Goal: Use online tool/utility: Utilize a website feature to perform a specific function

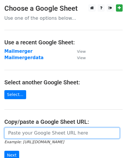
click at [58, 132] on input "url" at bounding box center [61, 133] width 115 height 11
paste input "[URL][DOMAIN_NAME]"
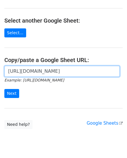
scroll to position [68, 0]
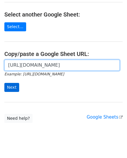
type input "[URL][DOMAIN_NAME]"
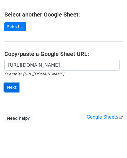
scroll to position [0, 0]
click at [13, 87] on input "Next" at bounding box center [11, 87] width 15 height 9
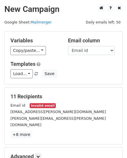
click at [24, 23] on small "Google Sheet: Mailmerger" at bounding box center [27, 22] width 47 height 4
click at [30, 23] on link "Mailmerger" at bounding box center [40, 22] width 21 height 4
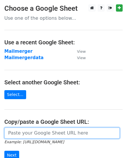
click at [14, 132] on input "url" at bounding box center [61, 133] width 115 height 11
paste input "[URL][DOMAIN_NAME]"
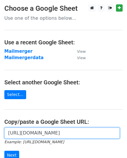
scroll to position [0, 125]
type input "[URL][DOMAIN_NAME]"
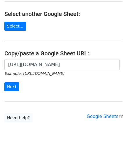
scroll to position [70, 0]
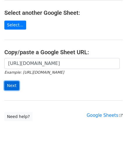
click at [8, 85] on input "Next" at bounding box center [11, 85] width 15 height 9
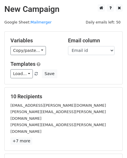
scroll to position [66, 0]
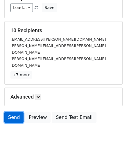
click at [13, 112] on link "Send" at bounding box center [13, 117] width 19 height 11
